Goal: Check status

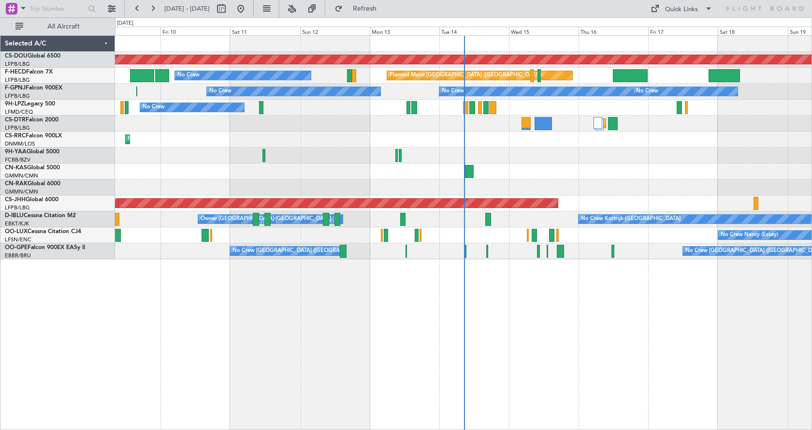
click at [642, 395] on div "Planned Maint London ([GEOGRAPHIC_DATA]) Planned Maint [GEOGRAPHIC_DATA] ([GEOG…" at bounding box center [463, 232] width 697 height 394
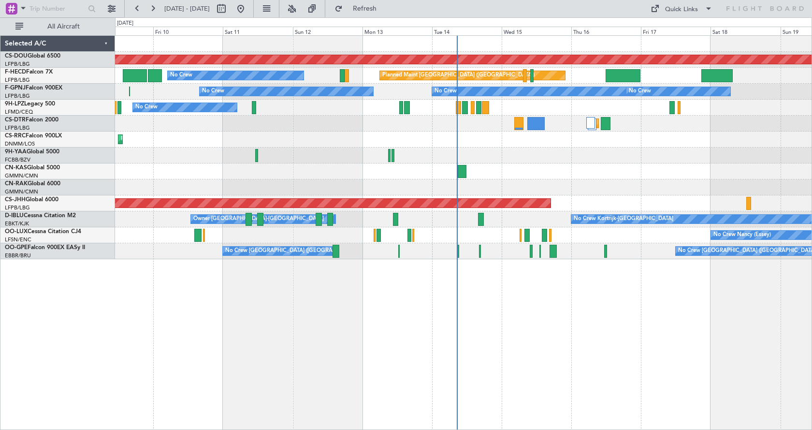
click at [590, 367] on div "Planned Maint London ([GEOGRAPHIC_DATA]) Planned Maint [GEOGRAPHIC_DATA] ([GEOG…" at bounding box center [463, 232] width 697 height 394
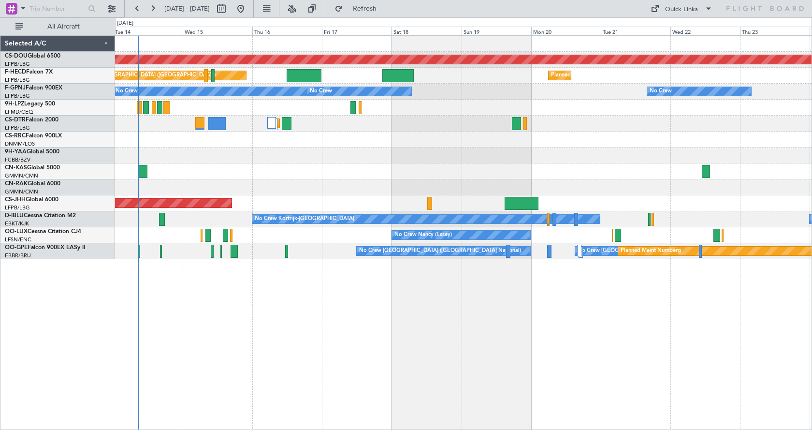
click at [426, 317] on div "Planned Maint London ([GEOGRAPHIC_DATA]) Planned Maint [GEOGRAPHIC_DATA] ([GEOG…" at bounding box center [463, 232] width 697 height 394
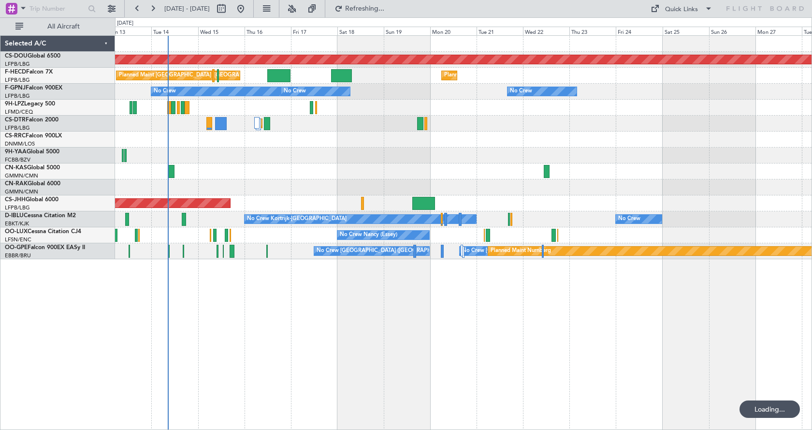
click at [465, 323] on div "Planned Maint London ([GEOGRAPHIC_DATA]) Planned Maint [GEOGRAPHIC_DATA] ([GEOG…" at bounding box center [463, 232] width 697 height 394
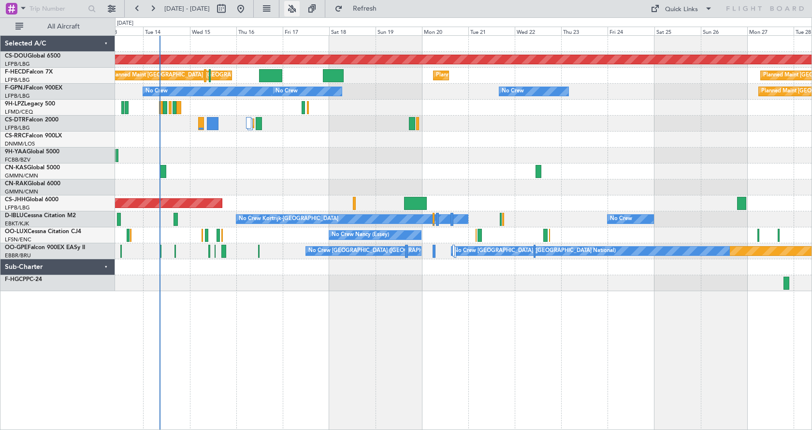
click at [300, 6] on button at bounding box center [291, 8] width 15 height 15
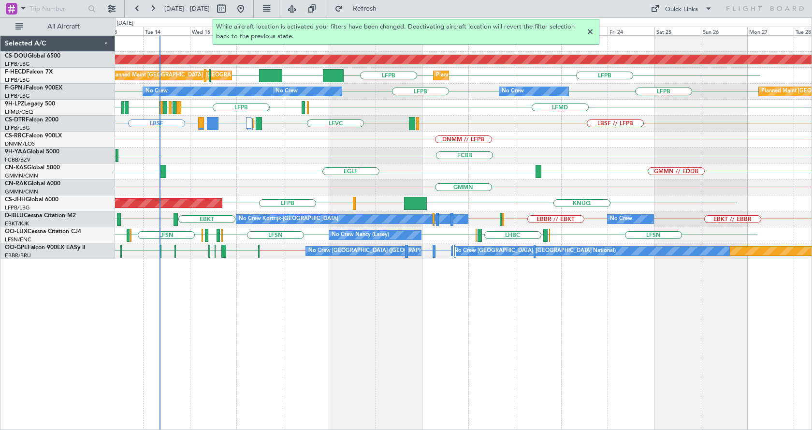
click at [590, 32] on div at bounding box center [590, 32] width 12 height 12
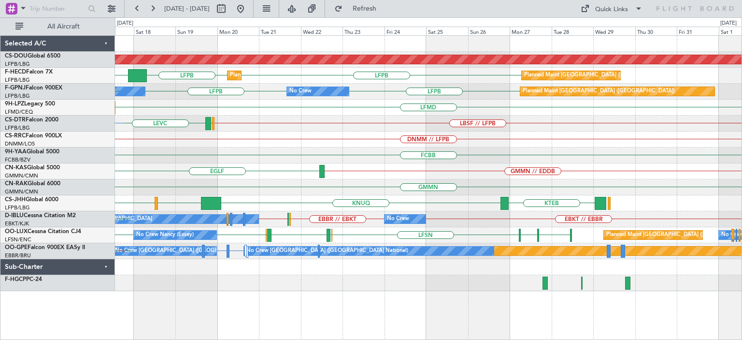
click at [496, 158] on div "Planned Maint London ([GEOGRAPHIC_DATA]) LFPB LFPB KLAX Planned Maint [GEOGRAPH…" at bounding box center [428, 163] width 627 height 255
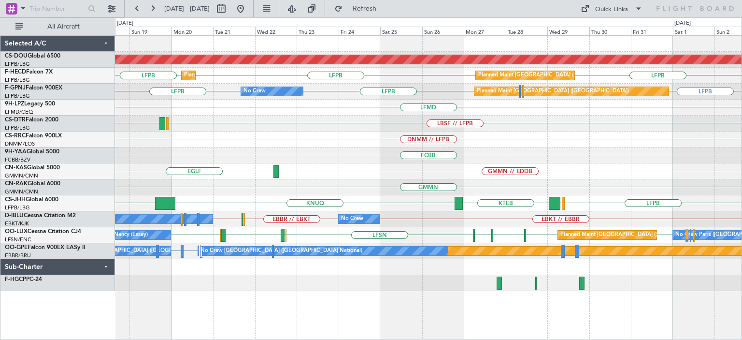
click at [384, 169] on div "GMMN // EDDB [GEOGRAPHIC_DATA]" at bounding box center [428, 171] width 627 height 16
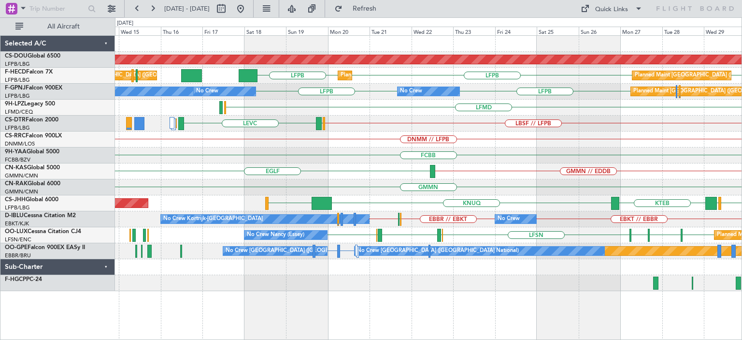
click at [371, 169] on div "GMMN // EDDB [GEOGRAPHIC_DATA]" at bounding box center [428, 171] width 627 height 16
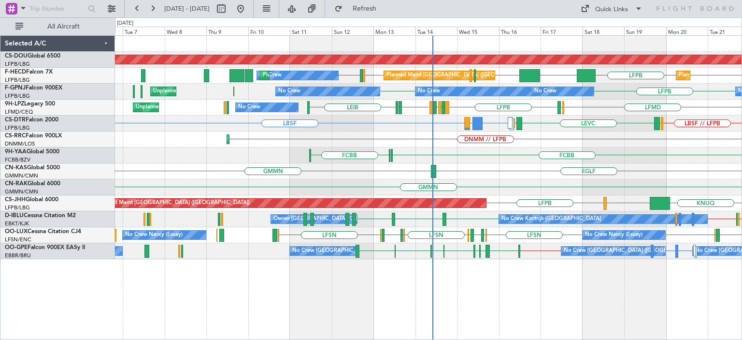
click at [476, 324] on div "Planned Maint London ([GEOGRAPHIC_DATA]) LFPB LFPB LFMN LFPB LFPB LFPB KLAX Pla…" at bounding box center [428, 187] width 627 height 305
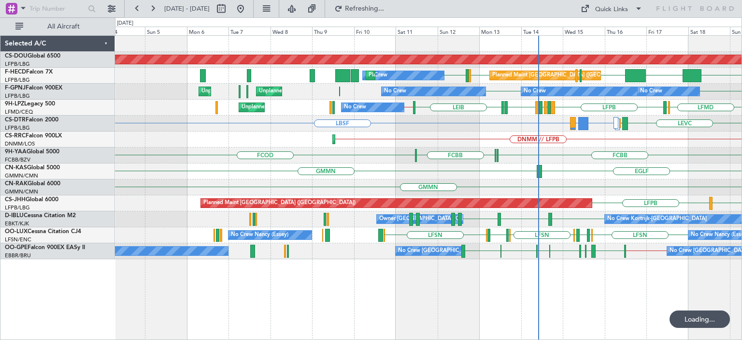
click at [383, 339] on div "Planned Maint London ([GEOGRAPHIC_DATA]) Planned Maint [GEOGRAPHIC_DATA] ([GEOG…" at bounding box center [371, 178] width 742 height 322
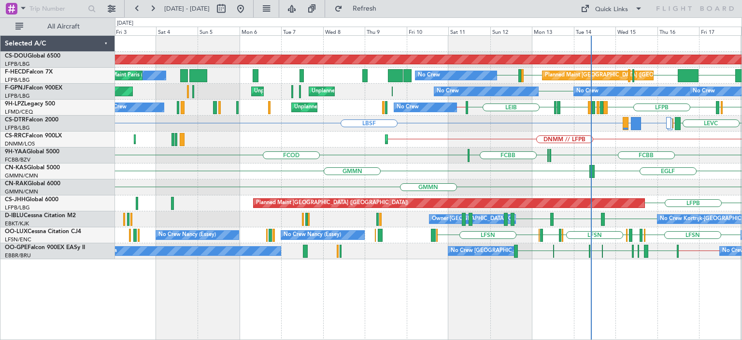
click at [394, 305] on div "Planned Maint London ([GEOGRAPHIC_DATA]) LFPB LFPB LFMN LFPB KLAX Planned Maint…" at bounding box center [428, 187] width 627 height 305
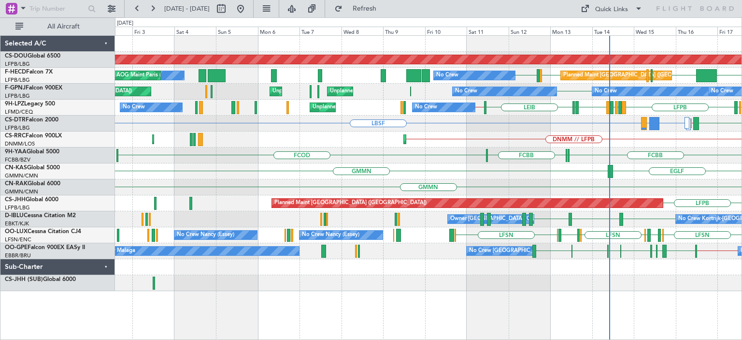
click at [284, 312] on div "Planned Maint London ([GEOGRAPHIC_DATA]) Planned Maint [GEOGRAPHIC_DATA] ([GEOG…" at bounding box center [428, 187] width 627 height 305
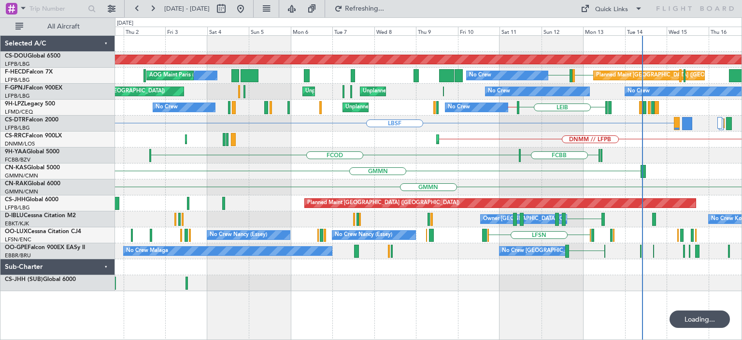
click at [327, 310] on div "Planned Maint London ([GEOGRAPHIC_DATA]) Planned Maint [GEOGRAPHIC_DATA] ([GEOG…" at bounding box center [428, 187] width 627 height 305
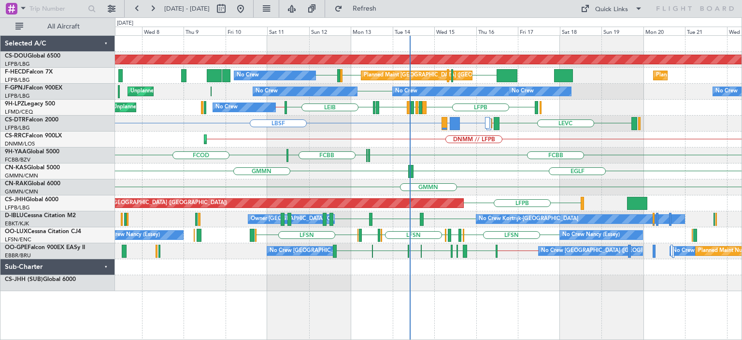
click at [327, 312] on div "Planned Maint London ([GEOGRAPHIC_DATA]) LFPB LFPB LFMN LFPB Planned Maint [GEO…" at bounding box center [428, 187] width 627 height 305
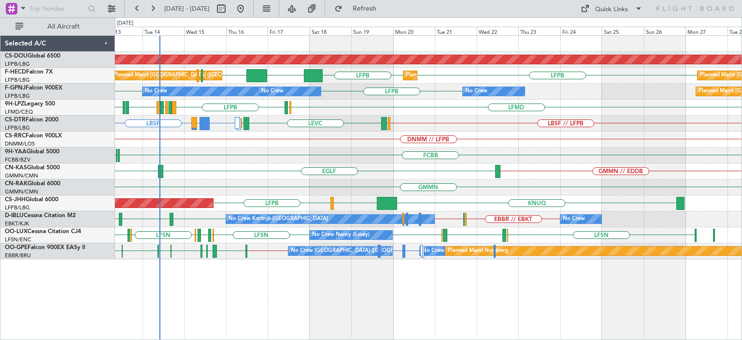
click at [301, 295] on div "Planned Maint London ([GEOGRAPHIC_DATA]) Planned Maint [GEOGRAPHIC_DATA] ([GEOG…" at bounding box center [428, 187] width 627 height 305
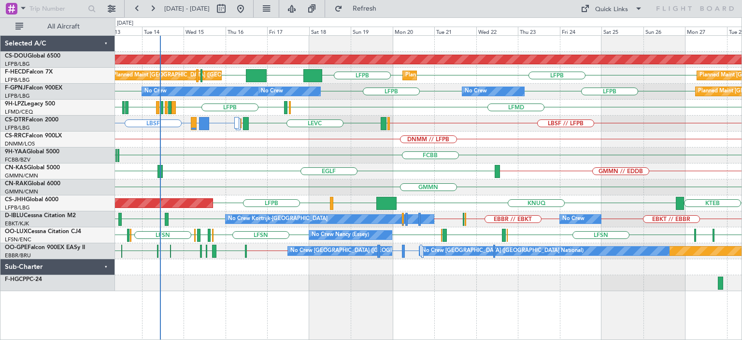
click at [368, 173] on div "GMMN GMMN // EDDB [GEOGRAPHIC_DATA]" at bounding box center [428, 171] width 627 height 16
